Goal: Task Accomplishment & Management: Use online tool/utility

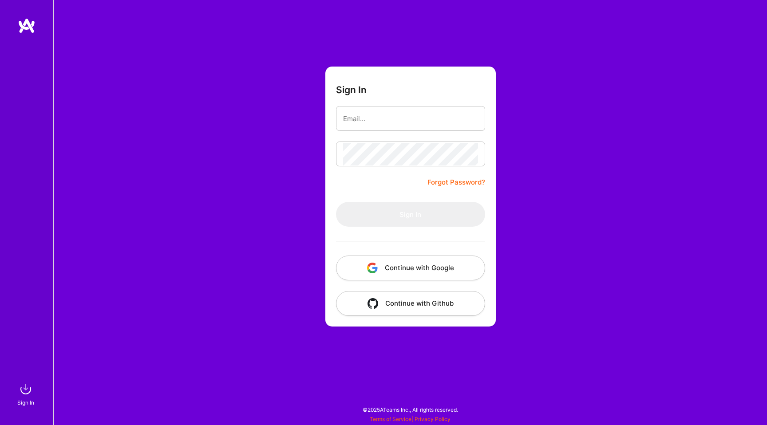
click at [401, 269] on button "Continue with Google" at bounding box center [410, 268] width 149 height 25
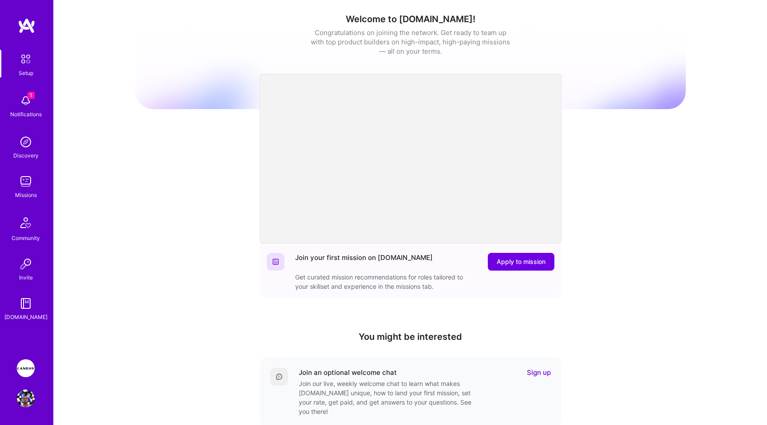
click at [31, 367] on img at bounding box center [26, 368] width 18 height 18
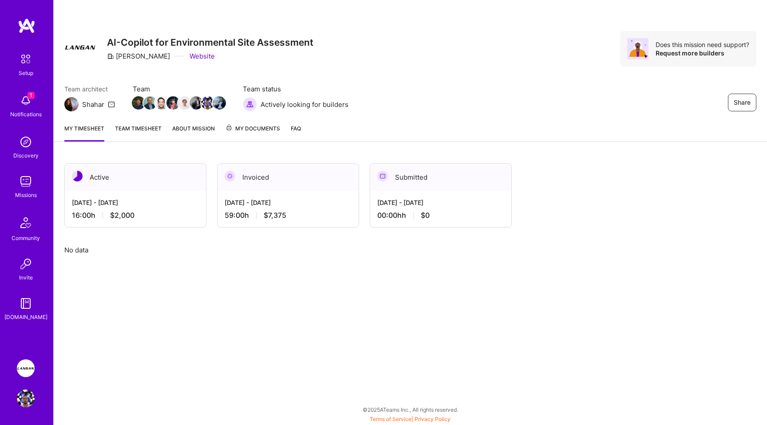
click at [144, 132] on link "Team timesheet" at bounding box center [138, 133] width 47 height 18
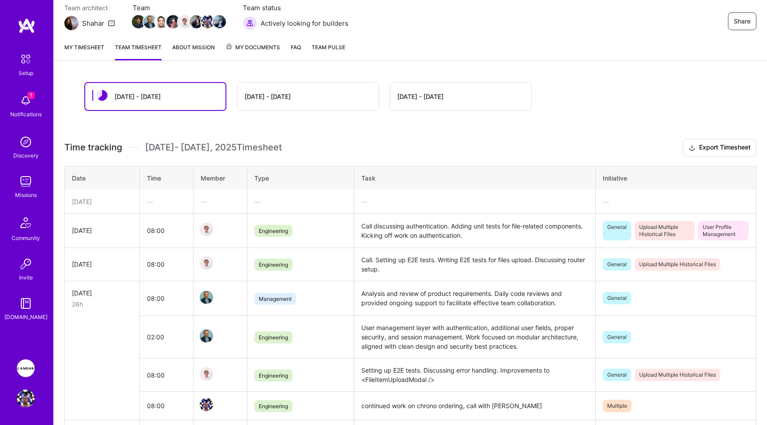
scroll to position [81, 0]
click at [111, 200] on div "[DATE]" at bounding box center [102, 201] width 60 height 9
click at [103, 48] on link "My timesheet" at bounding box center [84, 52] width 40 height 18
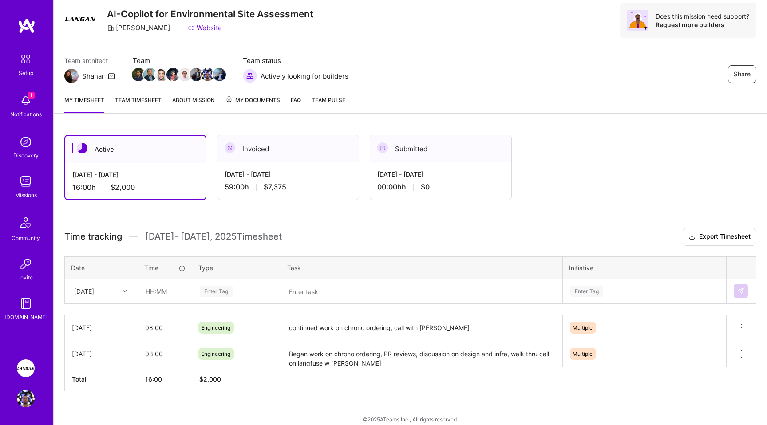
scroll to position [38, 0]
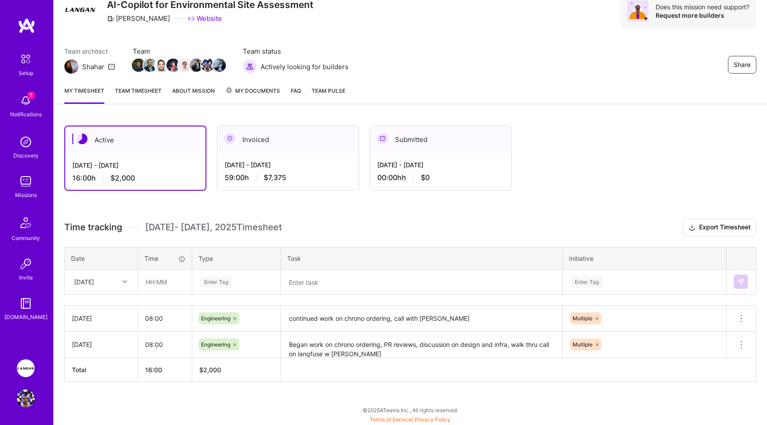
click at [120, 284] on div at bounding box center [126, 282] width 14 height 12
click at [361, 238] on div "Time tracking [DATE] - [DATE] Timesheet Export Timesheet Date Time Type Task In…" at bounding box center [410, 300] width 692 height 163
click at [111, 284] on div "[DATE]" at bounding box center [94, 282] width 49 height 15
click at [95, 339] on div "[DATE]" at bounding box center [101, 340] width 72 height 16
click at [153, 281] on input "text" at bounding box center [164, 282] width 53 height 24
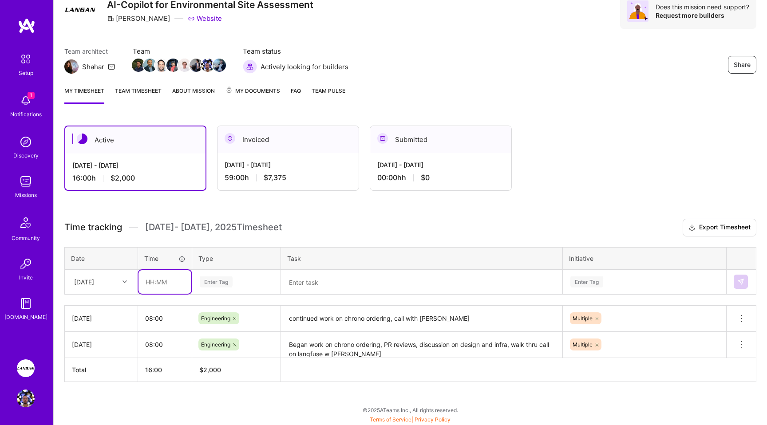
type input "08:00"
click at [215, 279] on div "Enter Tag" at bounding box center [216, 282] width 33 height 14
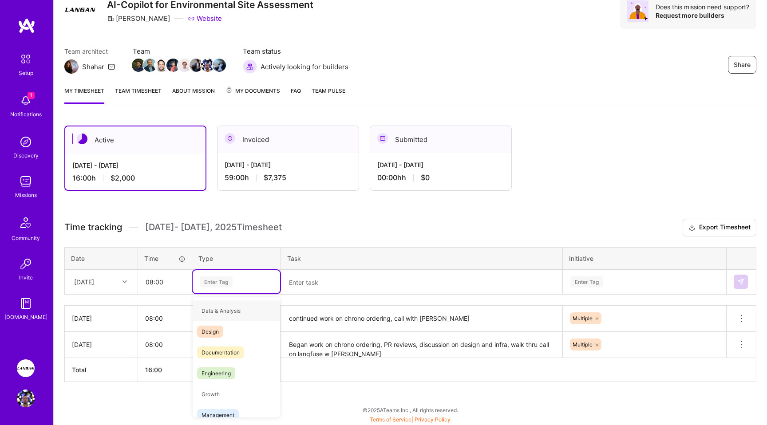
type input "E"
click at [224, 355] on span "Engineering" at bounding box center [216, 352] width 38 height 12
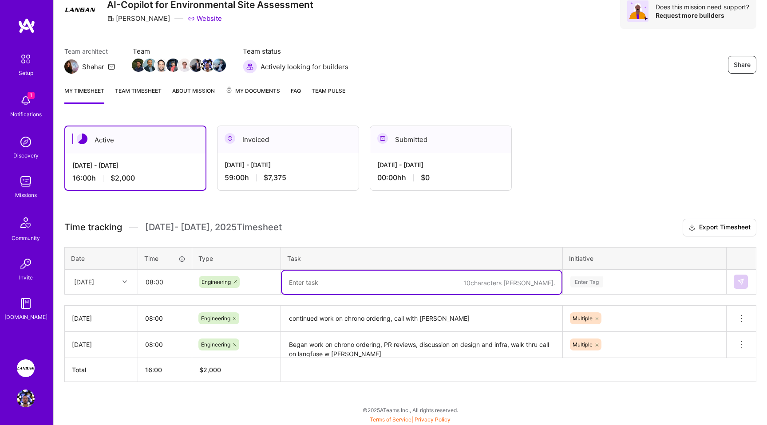
click at [340, 280] on textarea at bounding box center [421, 283] width 279 height 24
type textarea "C"
type textarea "Team call, work on improving prompt composition at run time"
click at [584, 281] on div "Enter Tag" at bounding box center [644, 281] width 162 height 23
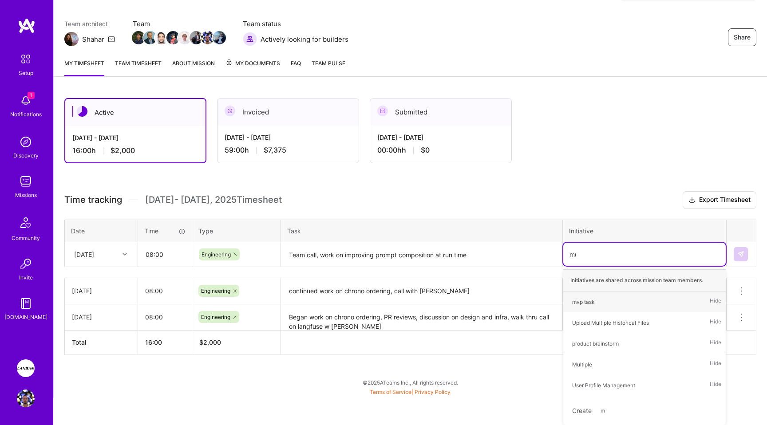
scroll to position [38, 0]
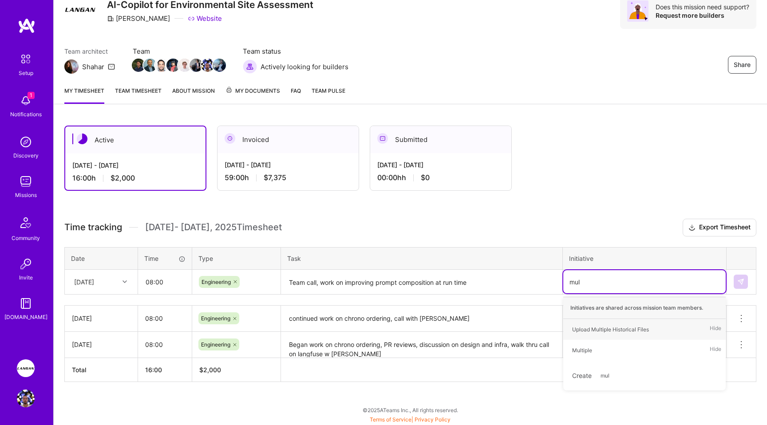
type input "mult"
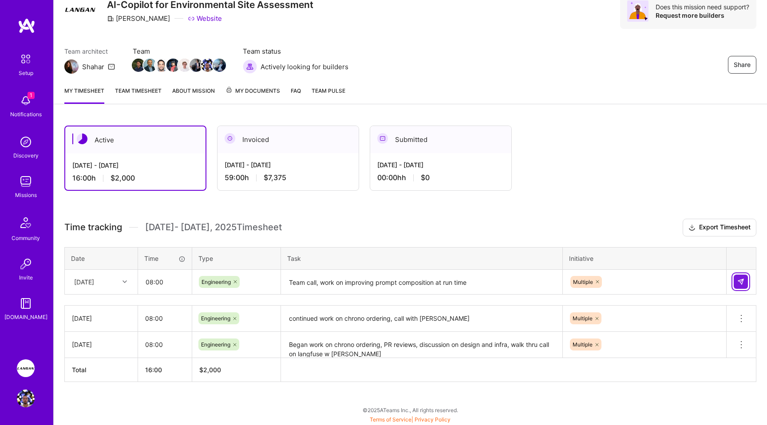
click at [743, 281] on img at bounding box center [740, 281] width 7 height 7
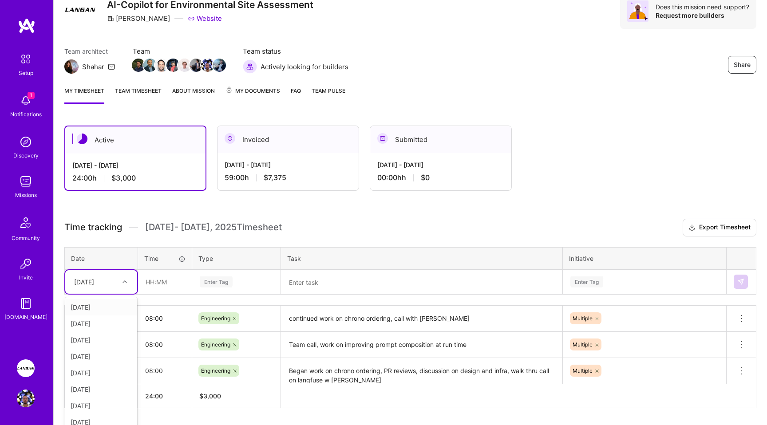
scroll to position [46, 0]
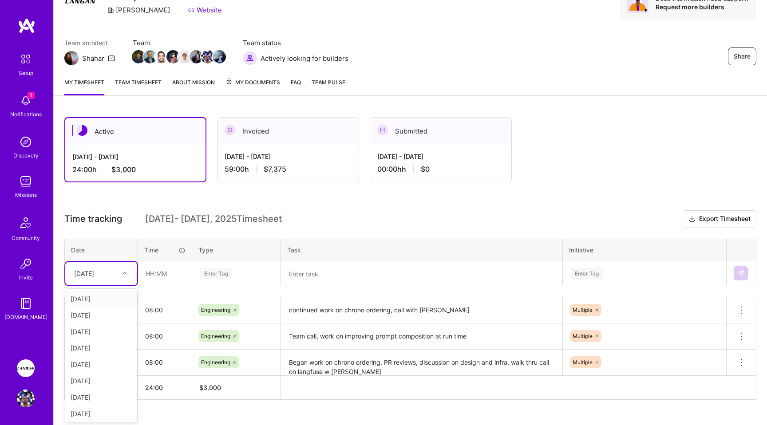
click at [122, 281] on div "[DATE]" at bounding box center [101, 274] width 72 height 24
click at [96, 330] on div "[DATE]" at bounding box center [101, 331] width 72 height 16
click at [129, 274] on div at bounding box center [126, 273] width 14 height 12
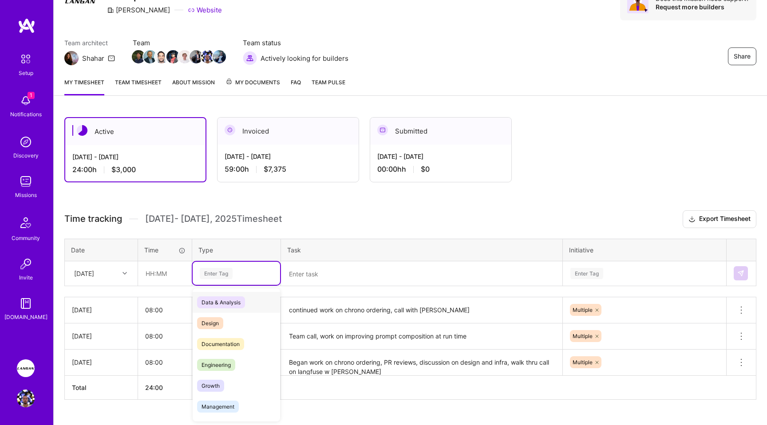
drag, startPoint x: 261, startPoint y: 268, endPoint x: 345, endPoint y: 277, distance: 84.4
click at [262, 268] on div "Enter Tag" at bounding box center [236, 273] width 75 height 11
click at [462, 274] on textarea at bounding box center [421, 274] width 279 height 24
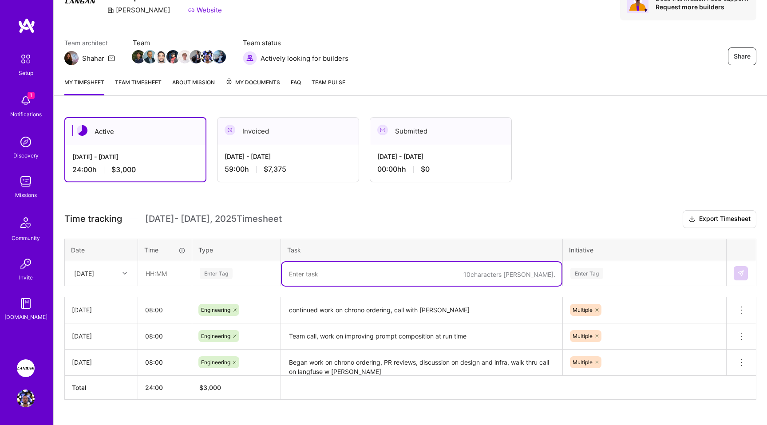
click at [83, 309] on div "[DATE]" at bounding box center [101, 309] width 59 height 9
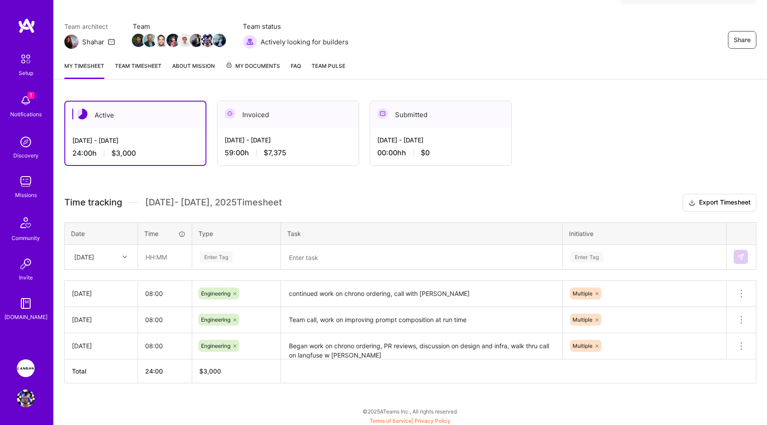
scroll to position [64, 0]
click at [89, 346] on div "[DATE]" at bounding box center [101, 344] width 59 height 9
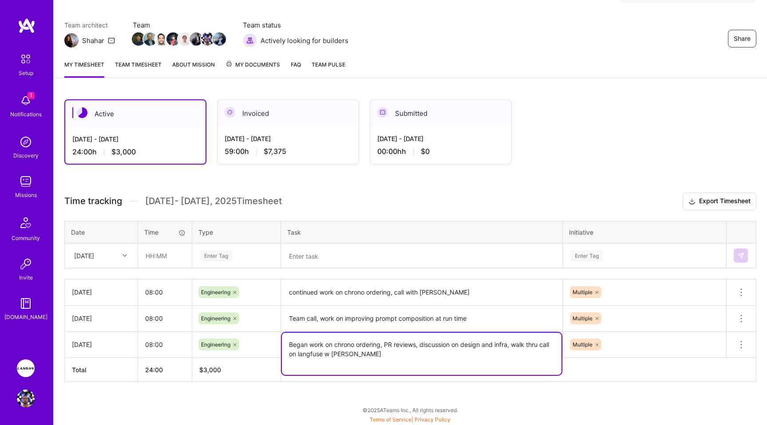
drag, startPoint x: 370, startPoint y: 355, endPoint x: 283, endPoint y: 346, distance: 86.6
click at [283, 346] on textarea "Began work on chrono ordering, PR reviews, discussion on design and infra, walk…" at bounding box center [421, 354] width 279 height 42
click at [328, 257] on textarea at bounding box center [421, 256] width 279 height 24
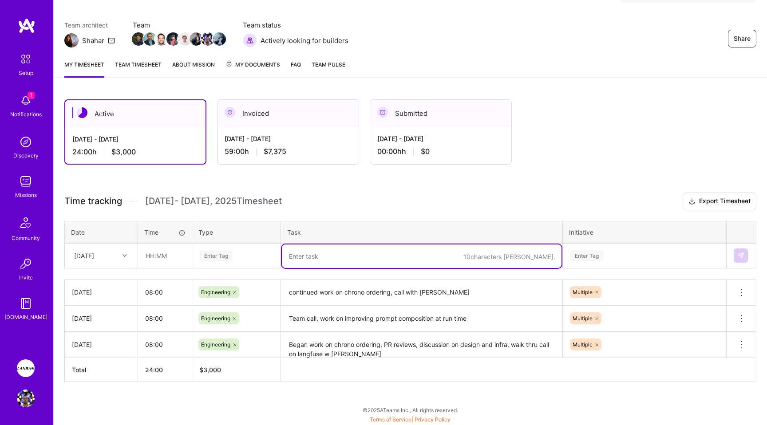
paste textarea "Began work on chrono ordering, PR reviews, discussion on design and infra, walk…"
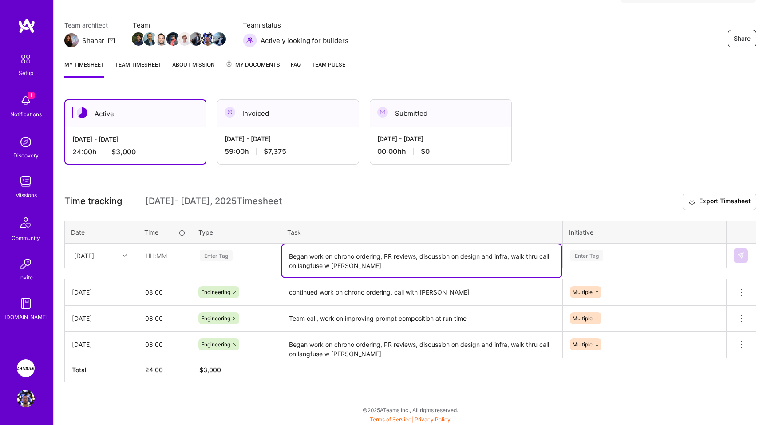
type textarea "Began work on chrono ordering, PR reviews, discussion on design and infra, walk…"
click at [111, 256] on div "[DATE]" at bounding box center [94, 255] width 49 height 15
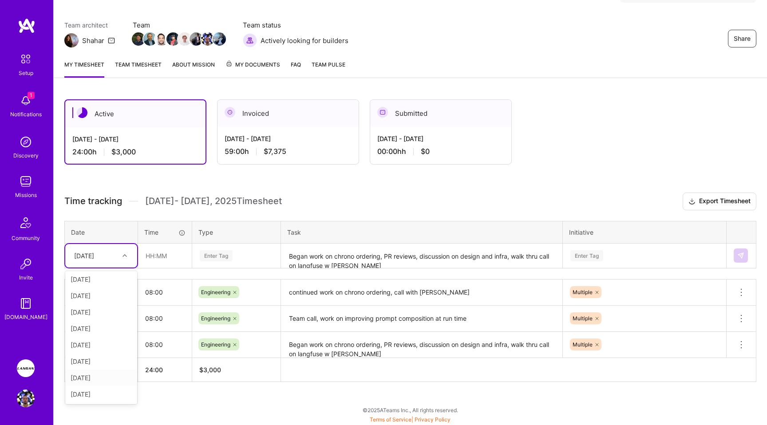
scroll to position [0, 0]
click at [99, 378] on div "[DATE]" at bounding box center [101, 379] width 72 height 16
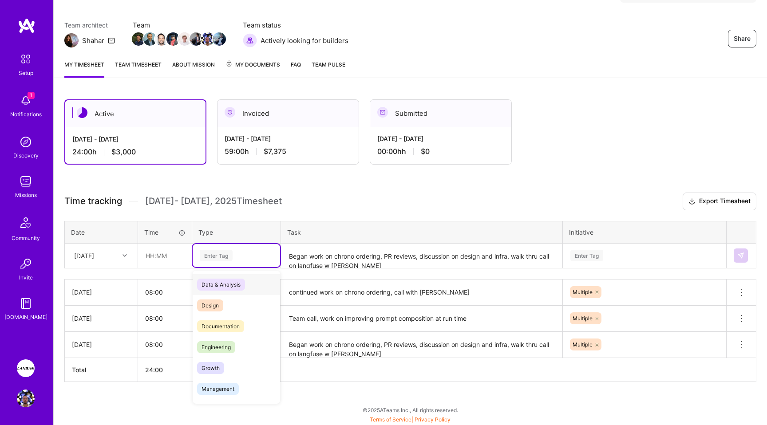
click at [219, 256] on div "Enter Tag" at bounding box center [216, 256] width 33 height 14
click at [217, 349] on span "Engineering" at bounding box center [216, 347] width 38 height 12
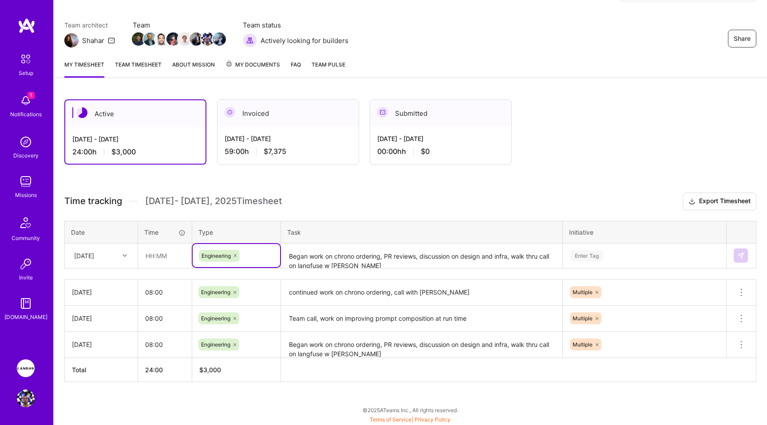
scroll to position [91, 0]
click at [586, 258] on div "Enter Tag" at bounding box center [644, 255] width 162 height 23
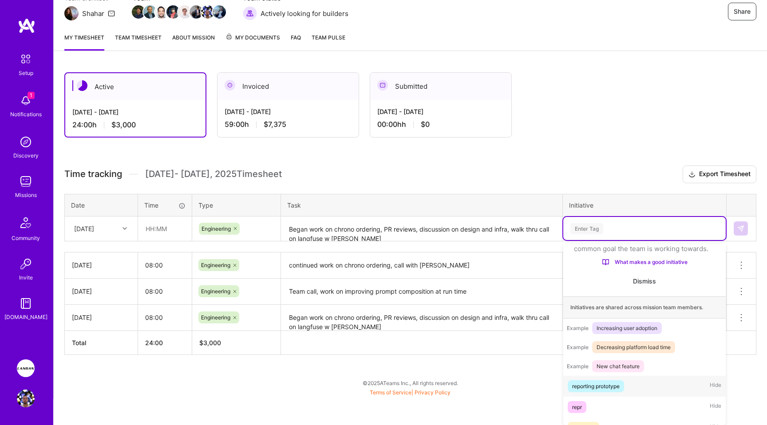
scroll to position [39, 0]
click at [588, 387] on div "reporting prototype" at bounding box center [595, 385] width 47 height 9
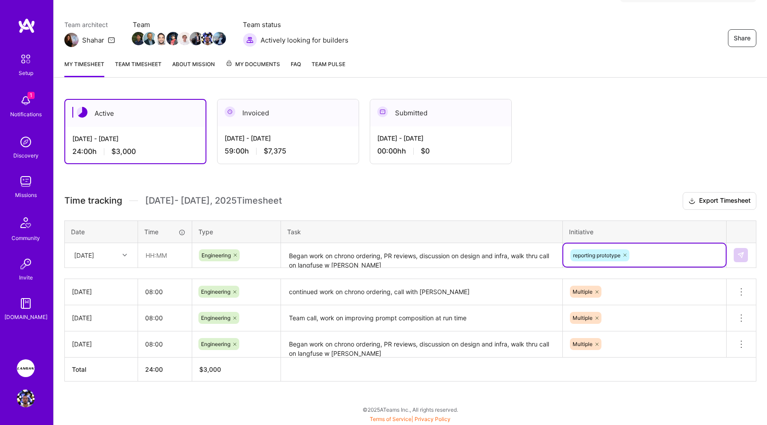
scroll to position [64, 0]
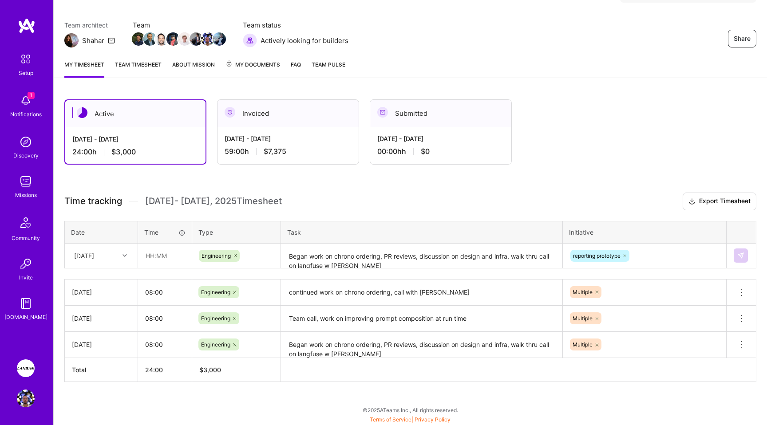
click at [604, 197] on h3 "Time tracking [DATE] - [DATE] Timesheet Export Timesheet" at bounding box center [410, 202] width 692 height 18
click at [157, 252] on input "text" at bounding box center [164, 256] width 53 height 24
type input "08:00"
click at [742, 256] on img at bounding box center [740, 255] width 7 height 7
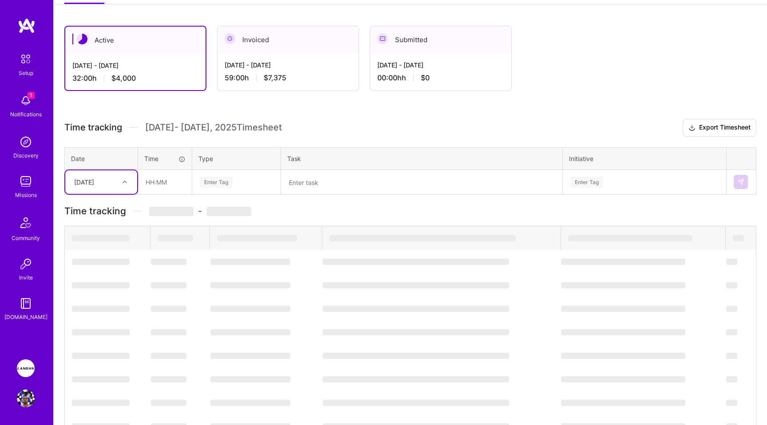
scroll to position [90, 0]
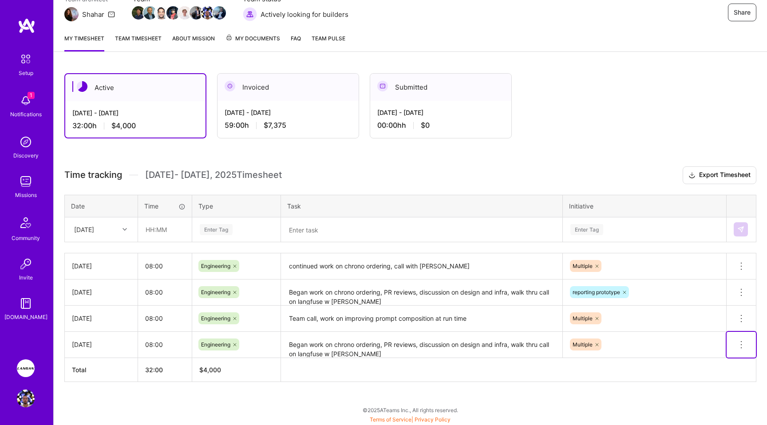
click at [738, 345] on icon at bounding box center [740, 344] width 11 height 11
click at [706, 359] on button "Delete row" at bounding box center [719, 360] width 46 height 22
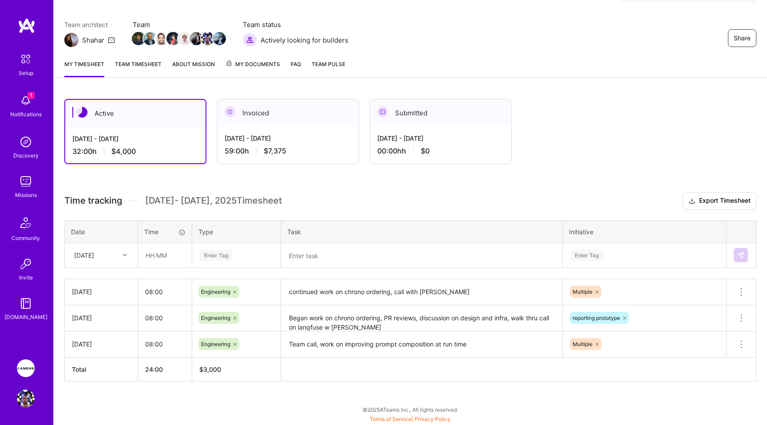
scroll to position [64, 0]
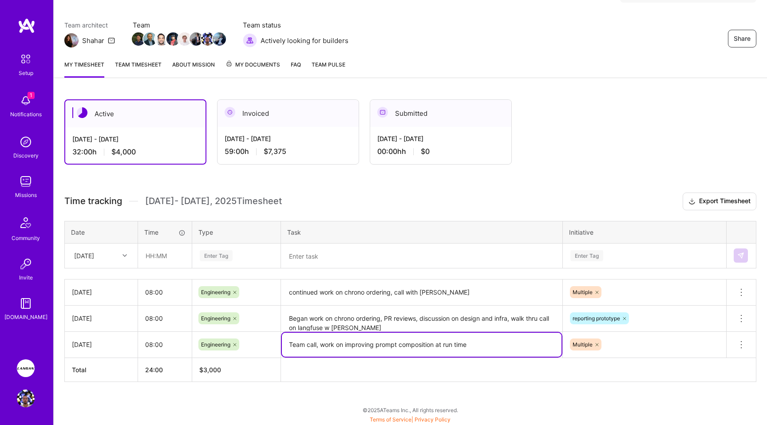
click at [362, 344] on textarea "Team call, work on improving prompt composition at run time" at bounding box center [421, 345] width 279 height 24
click at [335, 290] on textarea "continued work on chrono ordering, call with [PERSON_NAME]" at bounding box center [421, 292] width 279 height 24
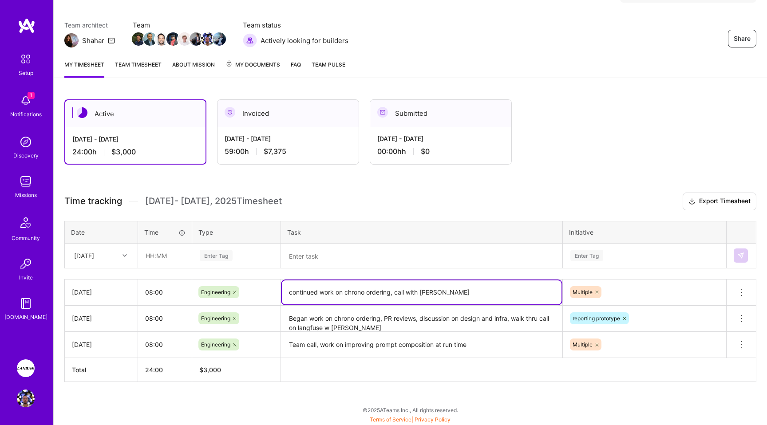
click at [335, 290] on textarea "continued work on chrono ordering, call with [PERSON_NAME]" at bounding box center [421, 292] width 279 height 24
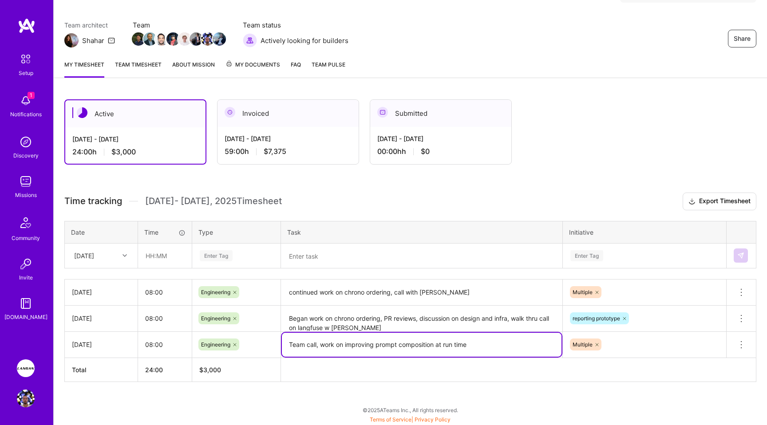
click at [304, 346] on textarea "Team call, work on improving prompt composition at run time" at bounding box center [421, 345] width 279 height 24
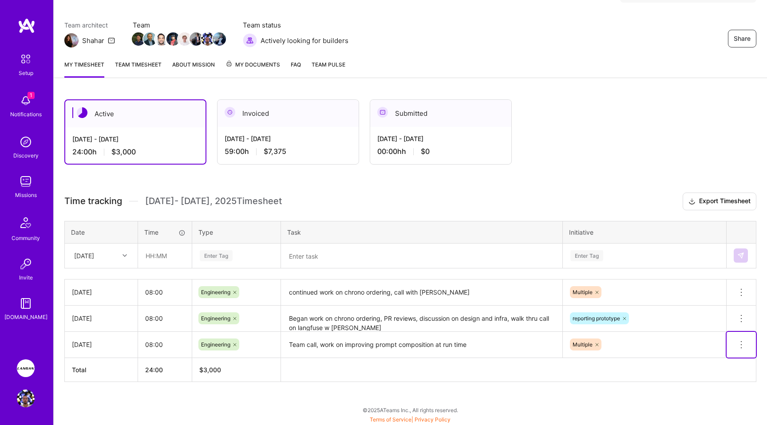
click at [737, 340] on icon at bounding box center [740, 344] width 11 height 11
click at [721, 358] on button "Delete row" at bounding box center [719, 360] width 46 height 22
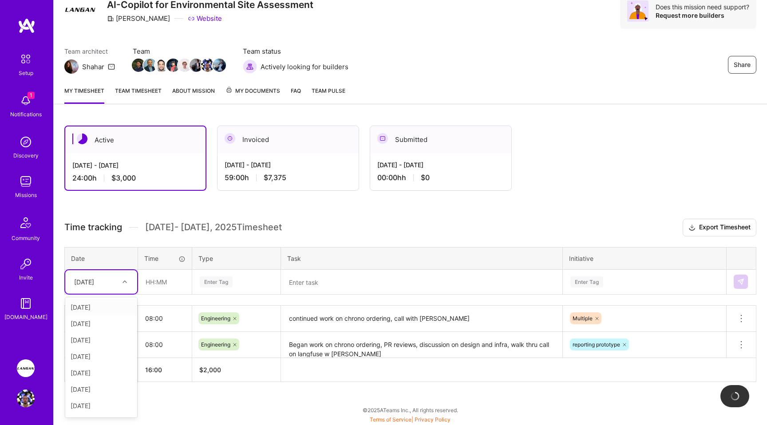
click at [118, 282] on div "[DATE]" at bounding box center [94, 282] width 49 height 15
click at [99, 397] on div "[DATE]" at bounding box center [101, 397] width 72 height 16
click at [159, 285] on input "text" at bounding box center [164, 282] width 53 height 24
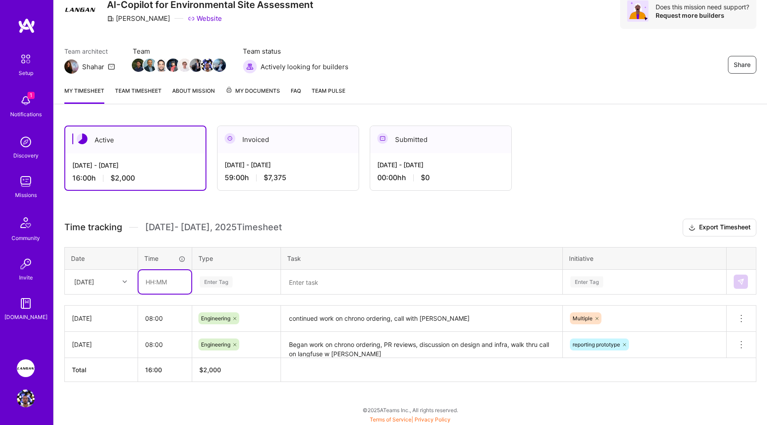
type input "08:00"
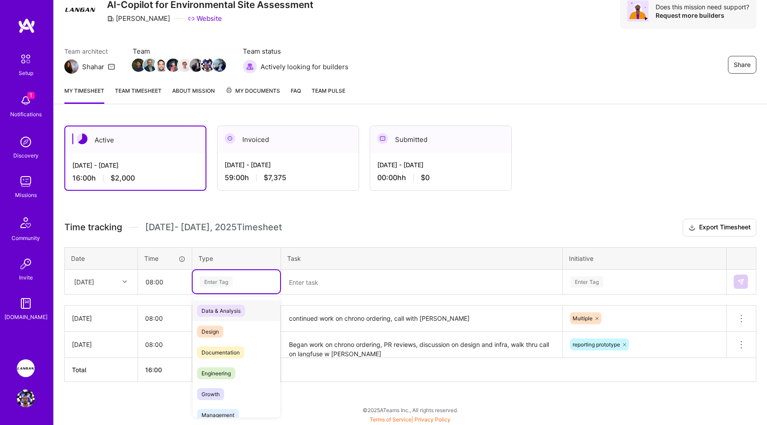
click at [216, 283] on div "Enter Tag" at bounding box center [216, 282] width 33 height 14
drag, startPoint x: 217, startPoint y: 378, endPoint x: 224, endPoint y: 370, distance: 10.4
click at [218, 378] on span "Engineering" at bounding box center [216, 373] width 38 height 12
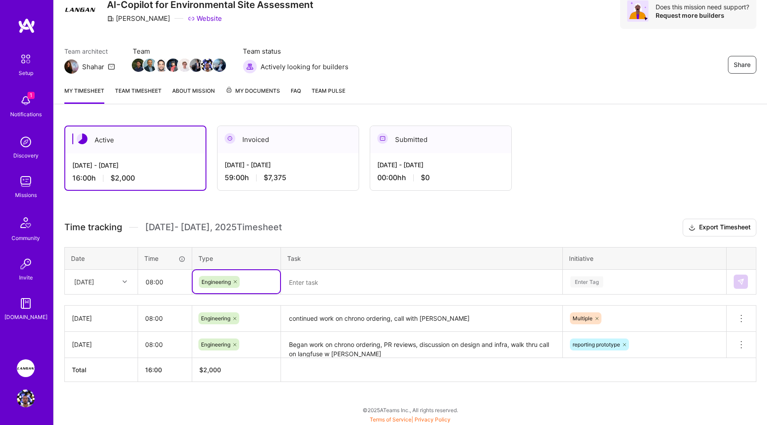
click at [312, 285] on textarea at bounding box center [421, 283] width 279 height 24
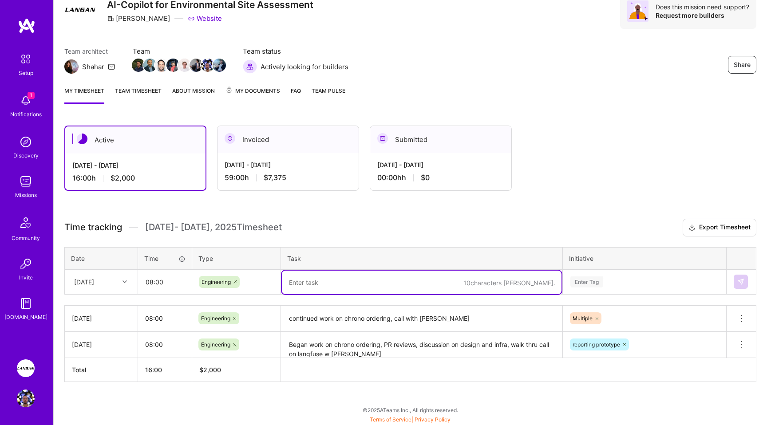
paste textarea "Team call, work on improving prompt composition at run time"
type textarea "Team call, work on improving prompt composition at run time"
click at [598, 285] on div "Enter Tag" at bounding box center [644, 281] width 162 height 23
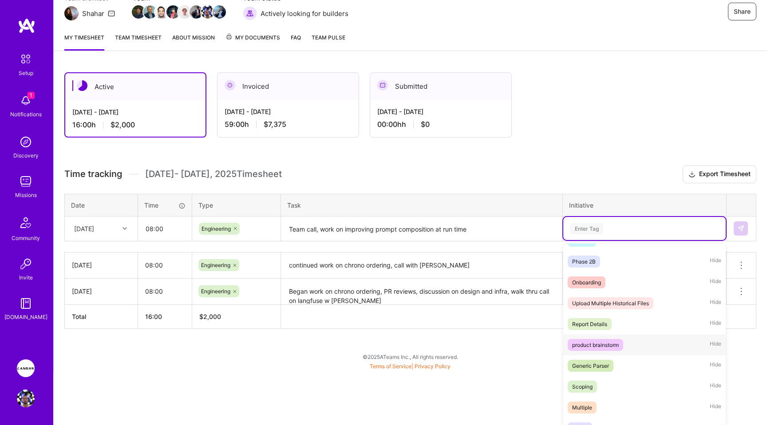
scroll to position [344, 0]
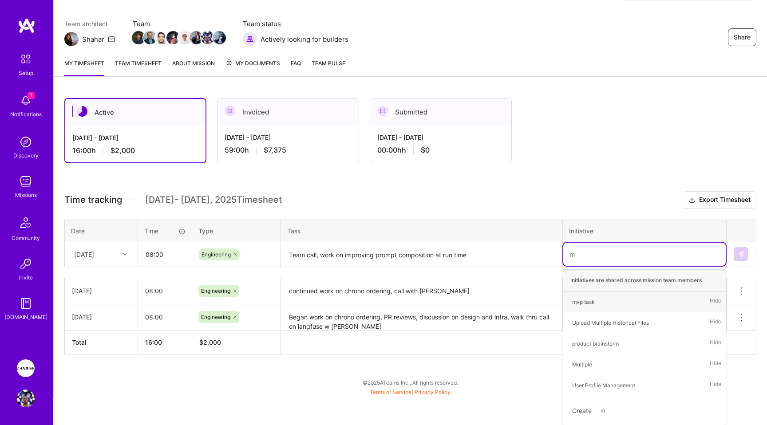
type input "mu"
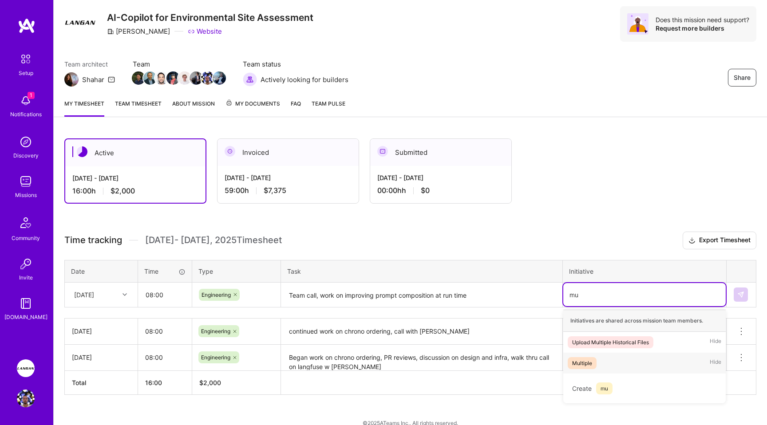
click at [578, 364] on div "Multiple" at bounding box center [582, 362] width 20 height 9
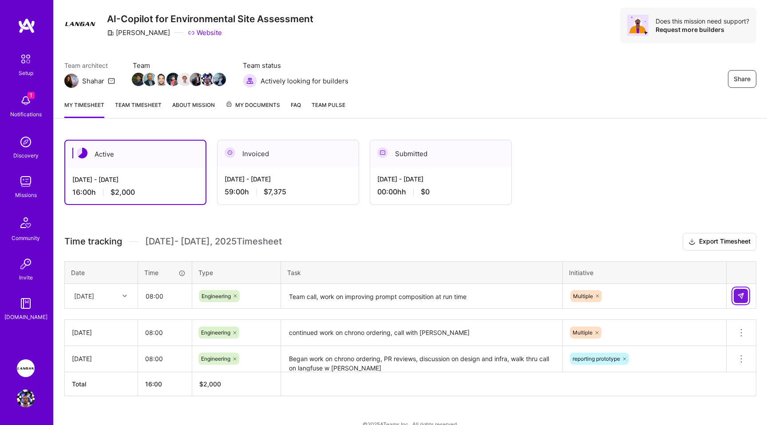
click at [742, 296] on img at bounding box center [740, 295] width 7 height 7
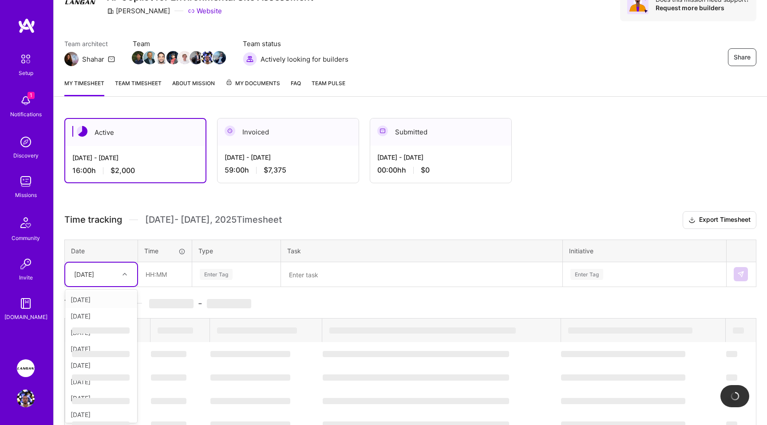
click at [121, 286] on div "option [DATE], selected. option [DATE] focused, 1 of 12. 11 results available. …" at bounding box center [101, 275] width 72 height 24
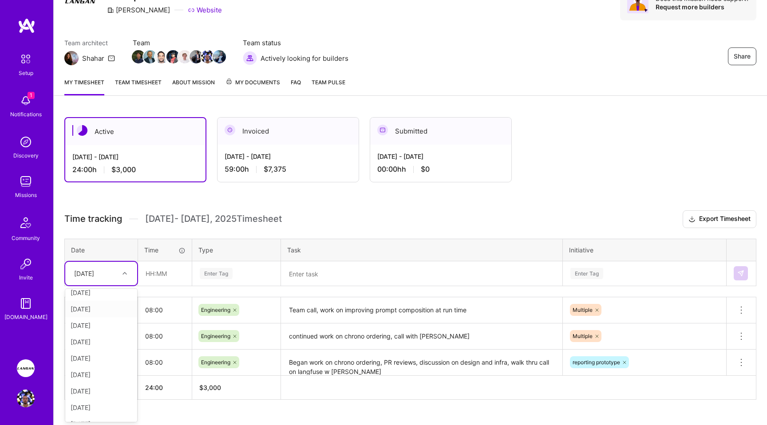
scroll to position [51, 0]
click at [94, 393] on div "[DATE]" at bounding box center [101, 395] width 72 height 16
click at [161, 279] on input "text" at bounding box center [164, 274] width 53 height 24
type input "08:00"
click at [217, 270] on div "Enter Tag" at bounding box center [216, 274] width 33 height 14
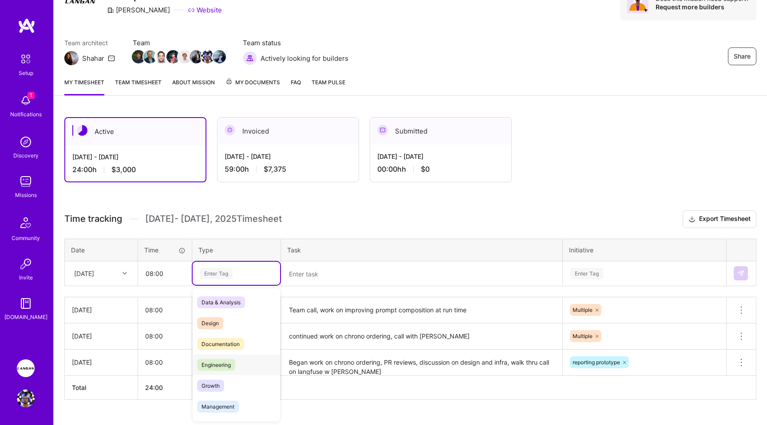
click at [220, 365] on span "Engineering" at bounding box center [216, 365] width 38 height 12
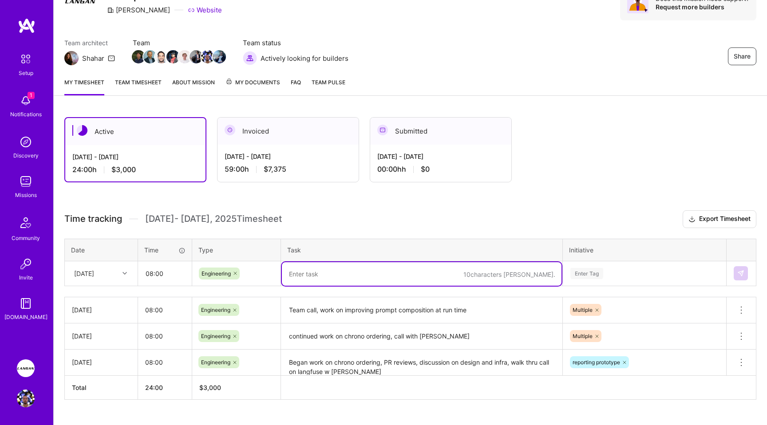
click at [369, 280] on textarea at bounding box center [421, 274] width 279 height 24
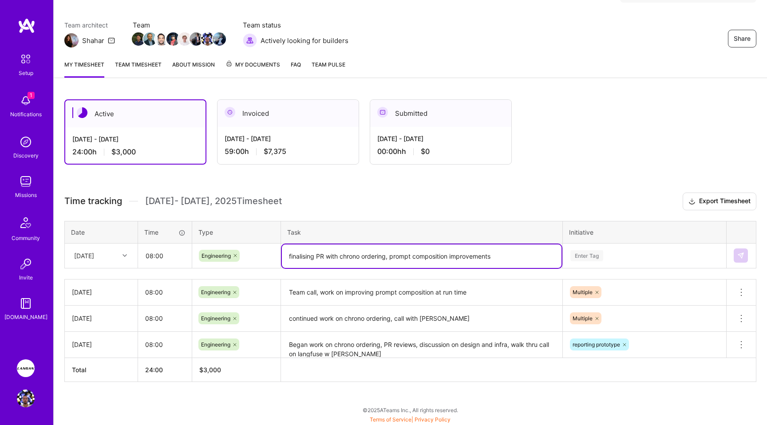
type textarea "finalising PR with chrono ordering, prompt composition improvements"
click at [597, 250] on div "Enter Tag" at bounding box center [644, 255] width 162 height 23
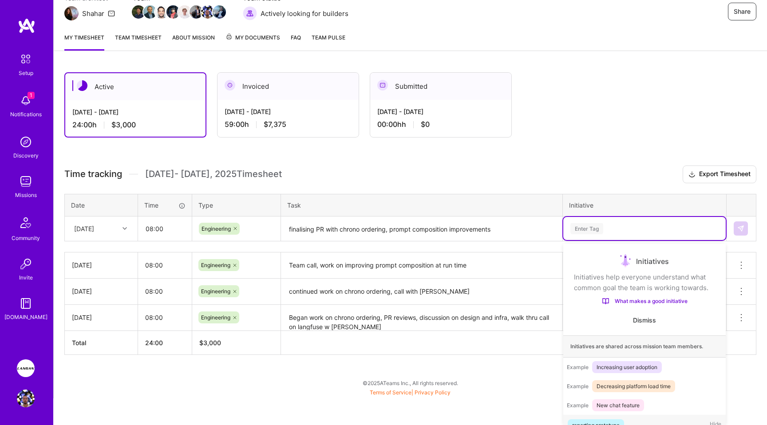
scroll to position [14, 0]
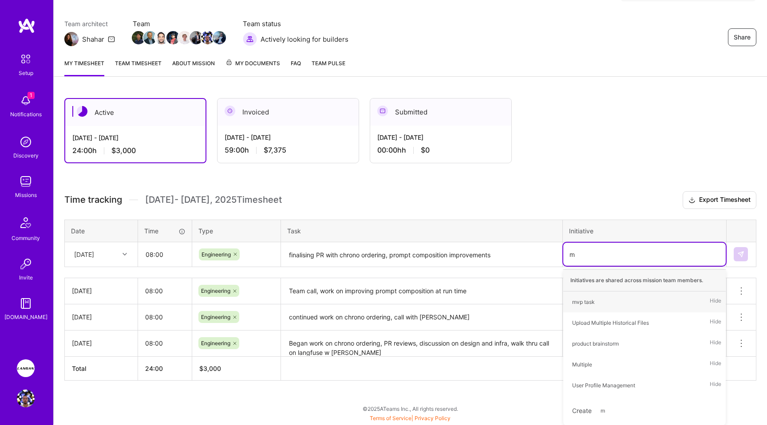
type input "mu"
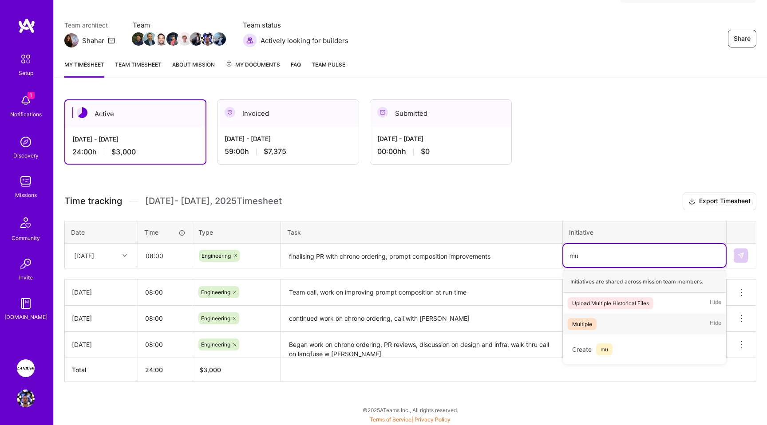
drag, startPoint x: 586, startPoint y: 325, endPoint x: 574, endPoint y: 324, distance: 11.6
click at [586, 325] on div "Multiple" at bounding box center [582, 323] width 20 height 9
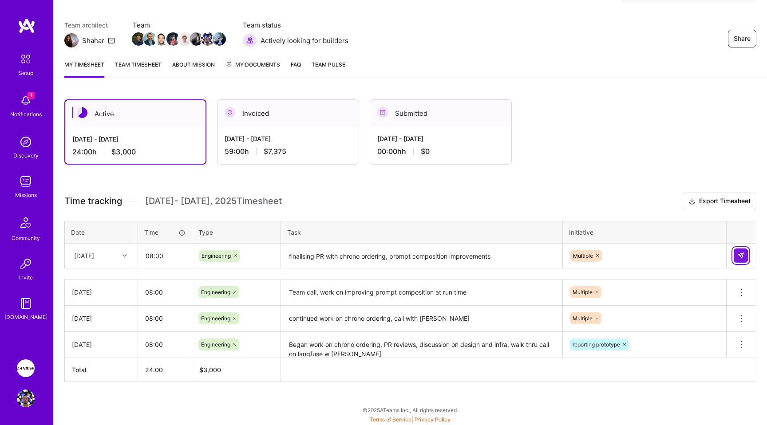
click at [742, 256] on img at bounding box center [740, 255] width 7 height 7
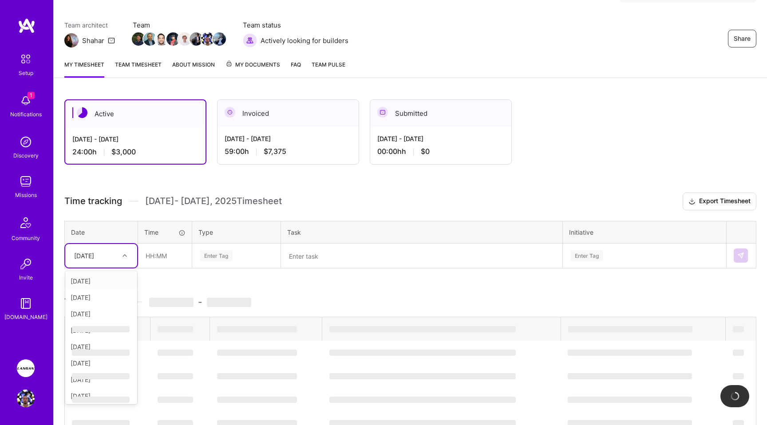
click at [110, 254] on div "[DATE]" at bounding box center [94, 255] width 49 height 15
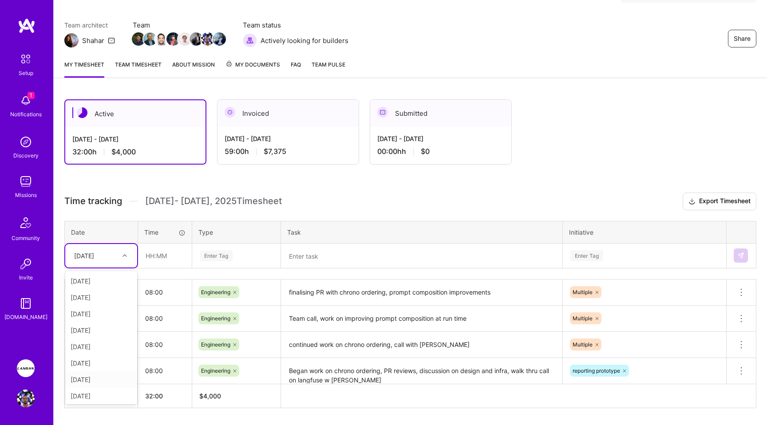
drag, startPoint x: 91, startPoint y: 346, endPoint x: 96, endPoint y: 373, distance: 27.1
click at [96, 373] on div "[DATE] [DATE] [DATE] [DATE] [DATE] [DATE] [DATE] [DATE] [DATE] [DATE] [DATE]" at bounding box center [101, 337] width 72 height 133
click at [97, 395] on div "[DATE]" at bounding box center [101, 394] width 72 height 16
click at [153, 260] on input "text" at bounding box center [164, 256] width 53 height 24
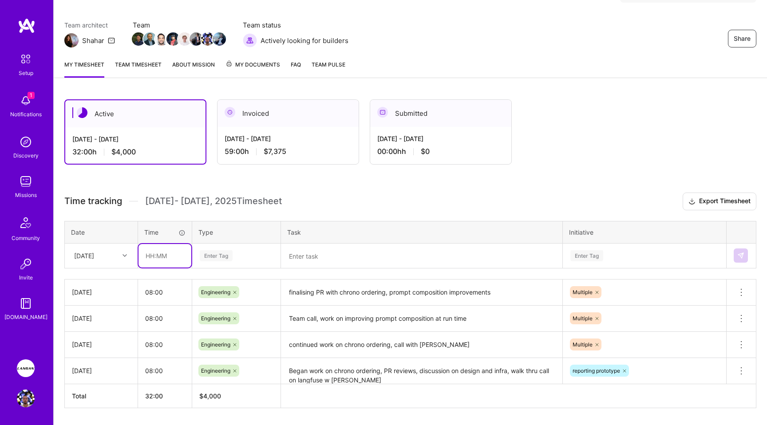
type input "08:00"
click at [217, 252] on div "Enter Tag" at bounding box center [216, 256] width 33 height 14
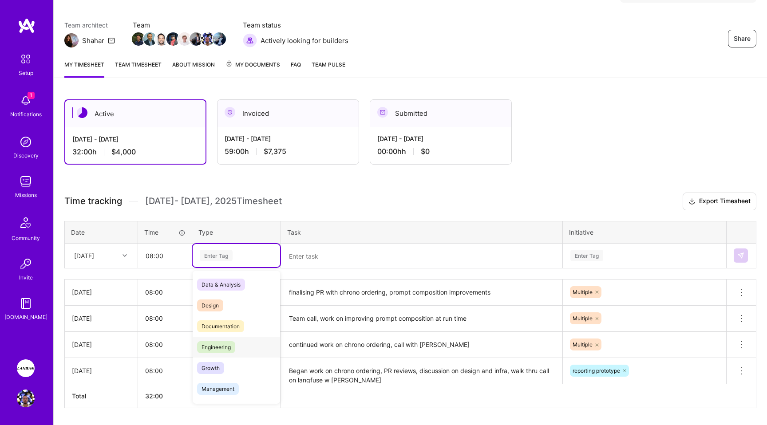
click at [232, 345] on span "Engineering" at bounding box center [216, 347] width 38 height 12
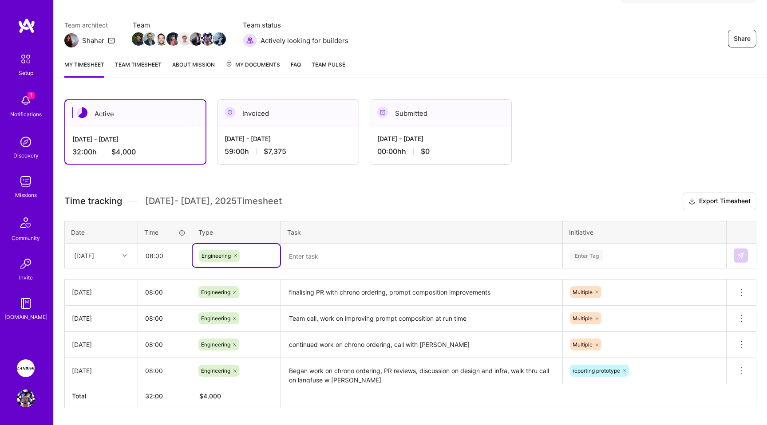
scroll to position [64, 0]
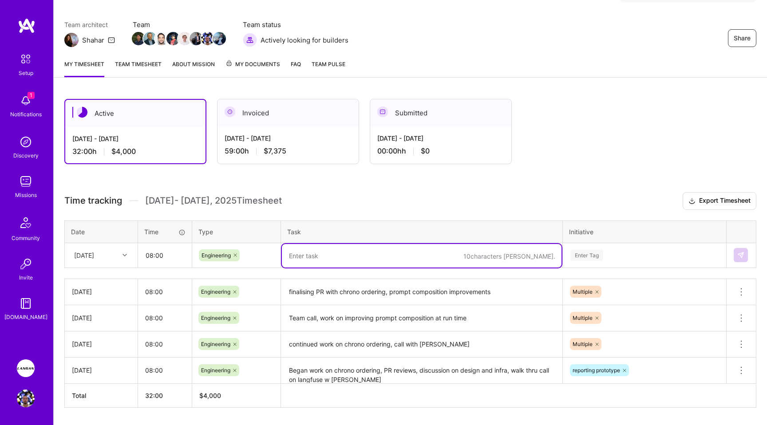
click at [322, 251] on textarea at bounding box center [421, 256] width 279 height 24
type textarea "testing chrono ordering PR"
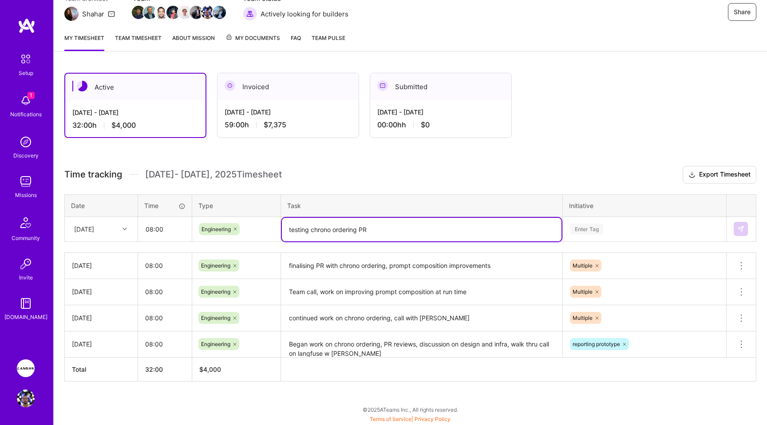
click at [583, 240] on div "Enter Tag" at bounding box center [644, 228] width 162 height 23
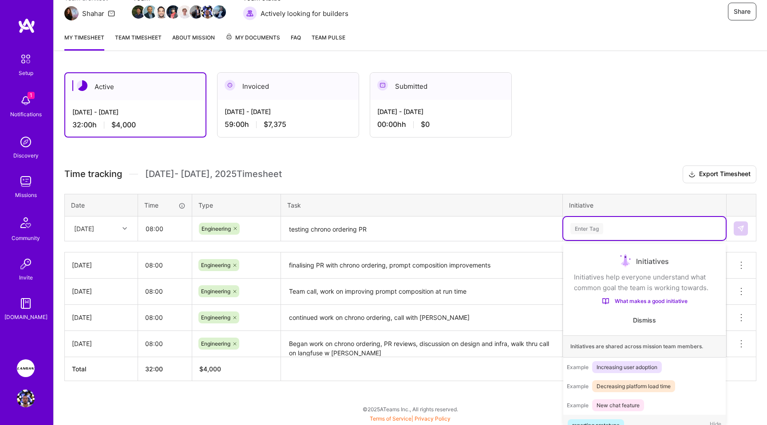
scroll to position [17, 0]
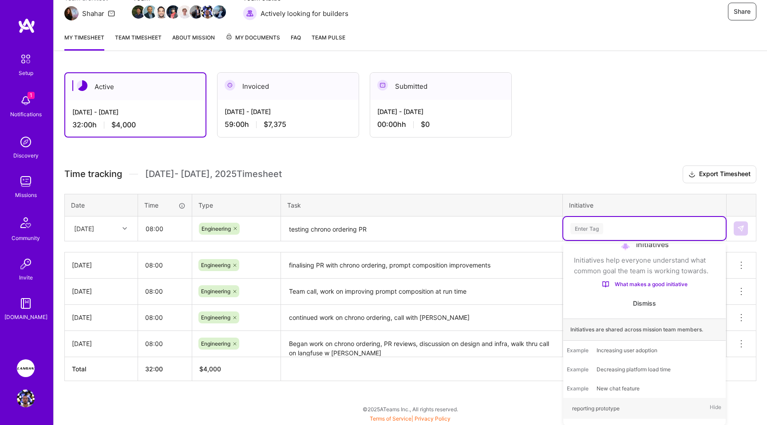
type input "D"
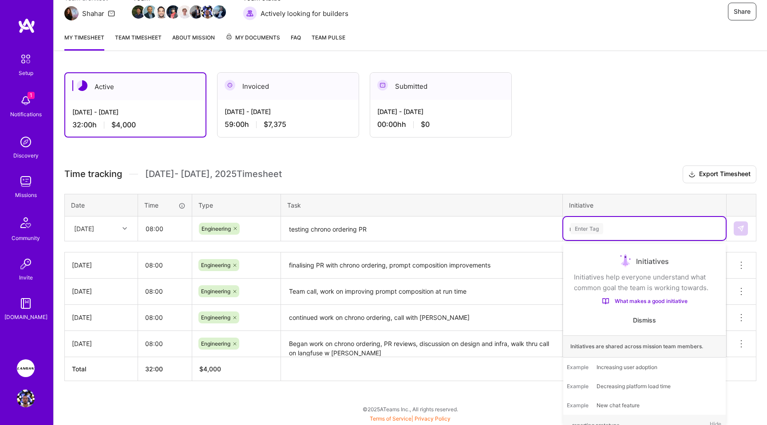
scroll to position [90, 0]
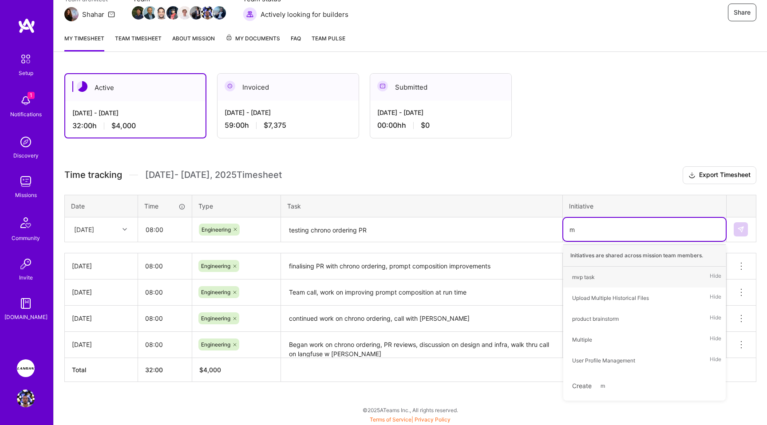
type input "mu"
click at [584, 292] on span "Multiple" at bounding box center [581, 298] width 29 height 12
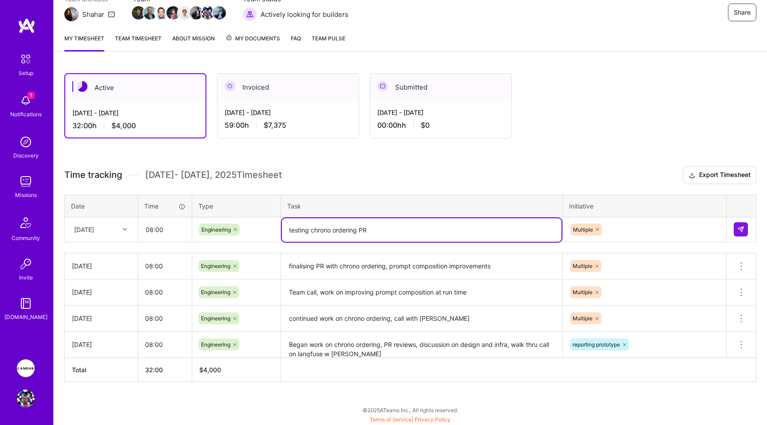
click at [382, 237] on textarea "testing chrono ordering PR" at bounding box center [421, 230] width 279 height 24
type textarea "testing chrono ordering PR, discussion on CI/CD"
click at [742, 225] on button at bounding box center [740, 229] width 14 height 14
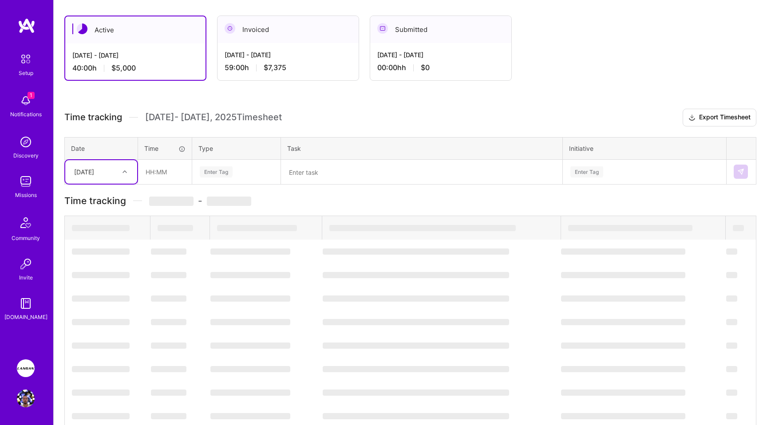
scroll to position [116, 0]
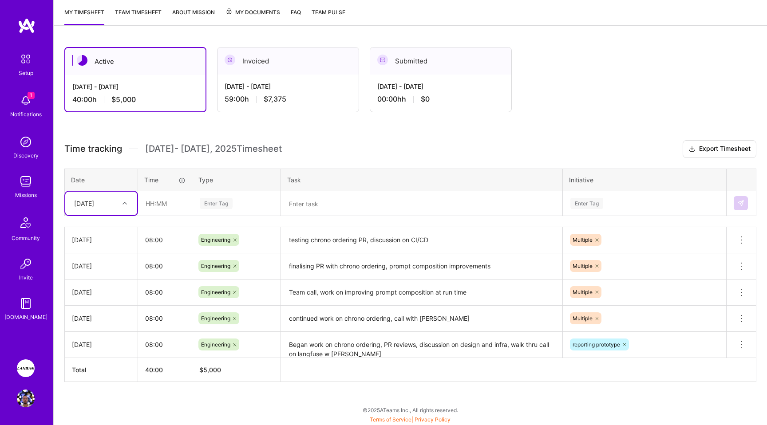
click at [627, 343] on icon at bounding box center [623, 344] width 5 height 5
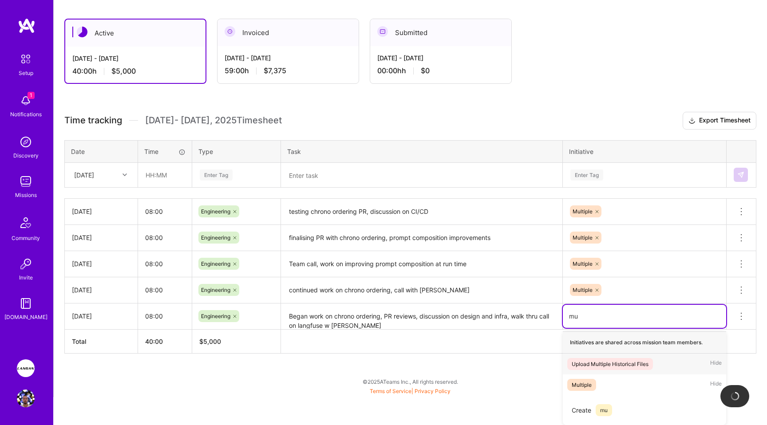
scroll to position [144, 0]
type input "mul"
click at [593, 378] on div "Multiple Hide" at bounding box center [643, 385] width 163 height 21
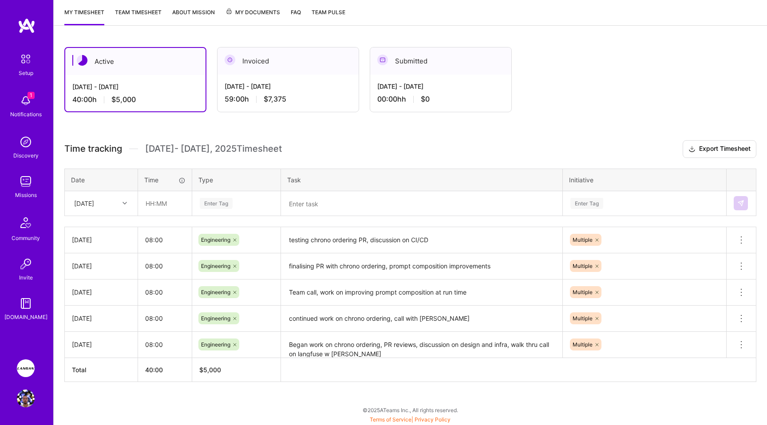
click at [592, 374] on th at bounding box center [518, 370] width 475 height 24
click at [152, 13] on link "Team timesheet" at bounding box center [138, 17] width 47 height 18
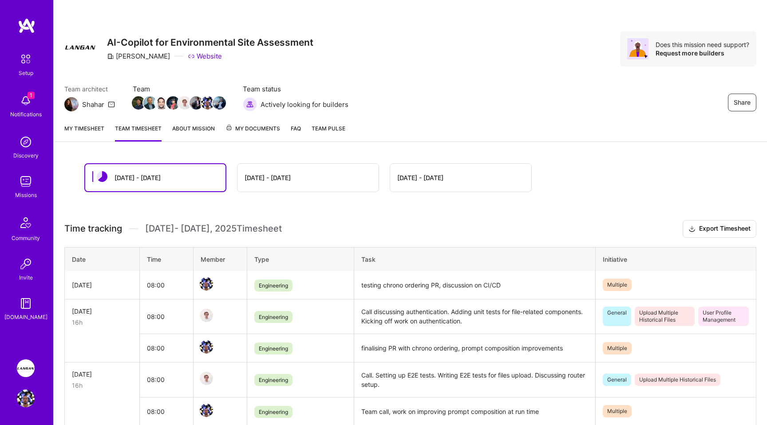
click at [78, 124] on link "My timesheet" at bounding box center [84, 133] width 40 height 18
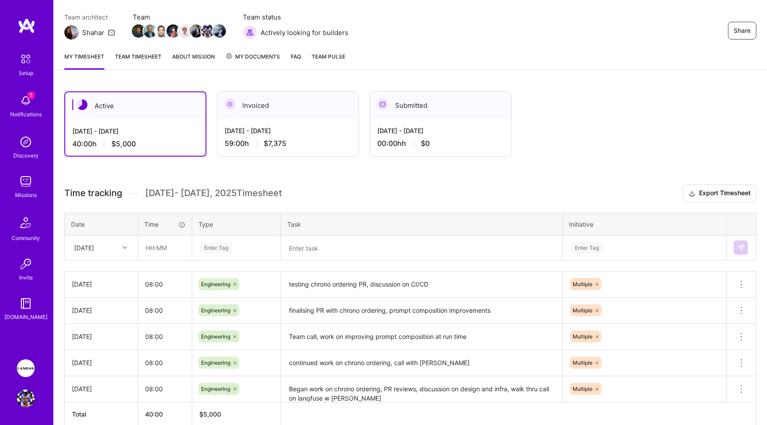
scroll to position [116, 0]
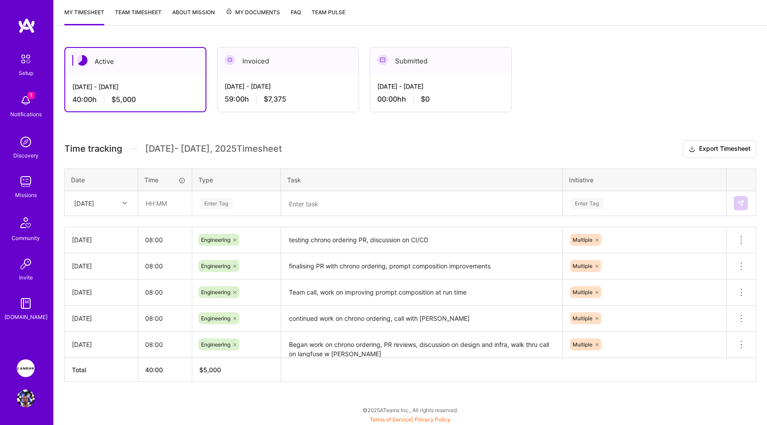
click at [108, 200] on div "[DATE]" at bounding box center [94, 203] width 49 height 15
click at [101, 227] on div "[DATE]" at bounding box center [101, 228] width 72 height 16
click at [153, 200] on input "text" at bounding box center [164, 204] width 53 height 24
click at [94, 201] on div "[DATE]" at bounding box center [84, 203] width 20 height 9
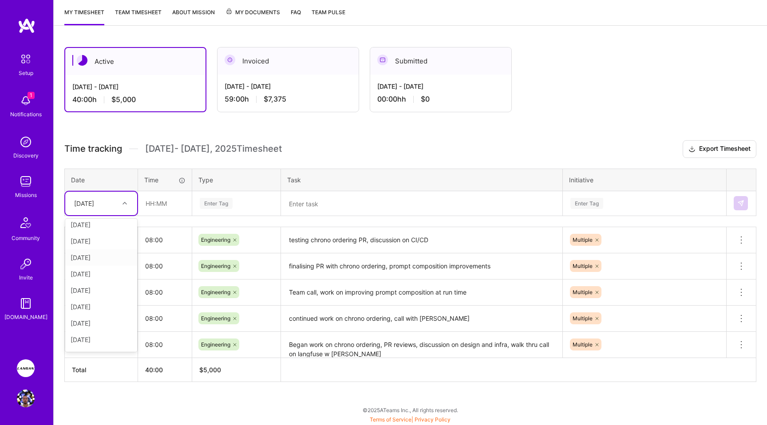
scroll to position [51, 0]
click at [340, 156] on h3 "Time tracking [DATE] - [DATE] Timesheet Export Timesheet" at bounding box center [410, 149] width 692 height 18
